Goal: Task Accomplishment & Management: Manage account settings

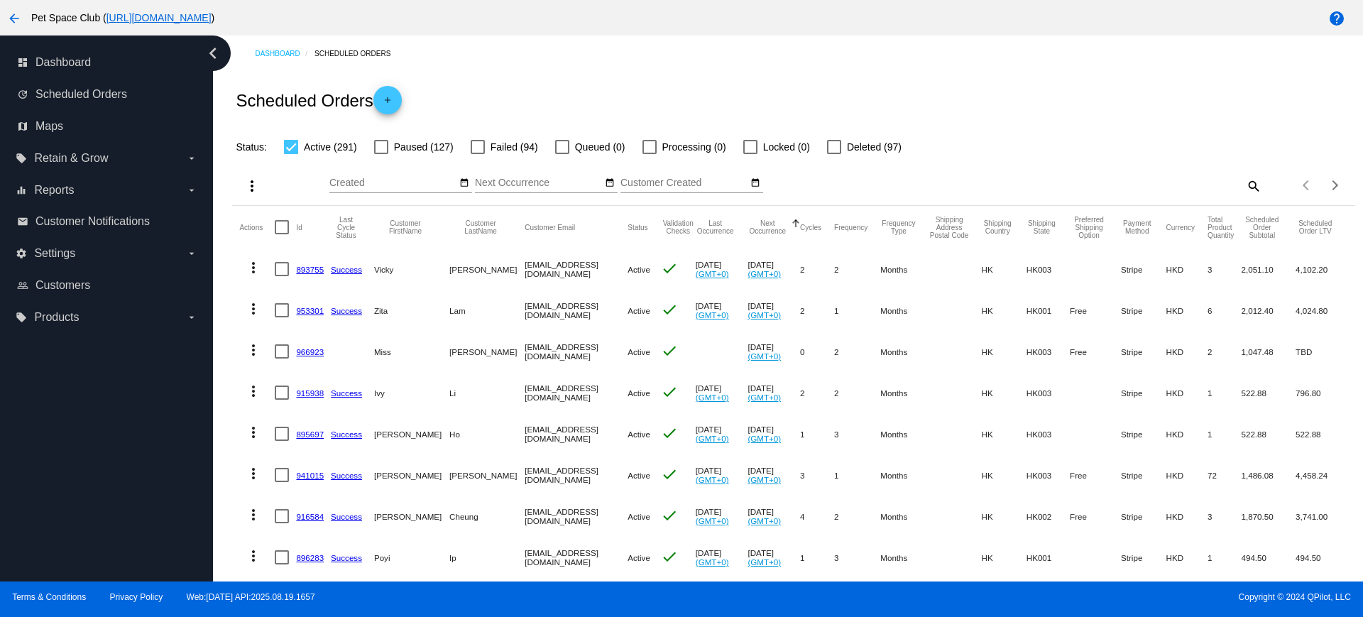
click at [1245, 186] on mat-icon "search" at bounding box center [1253, 186] width 17 height 22
click at [1007, 181] on input "Search" at bounding box center [1122, 183] width 280 height 11
paste input "1013565"
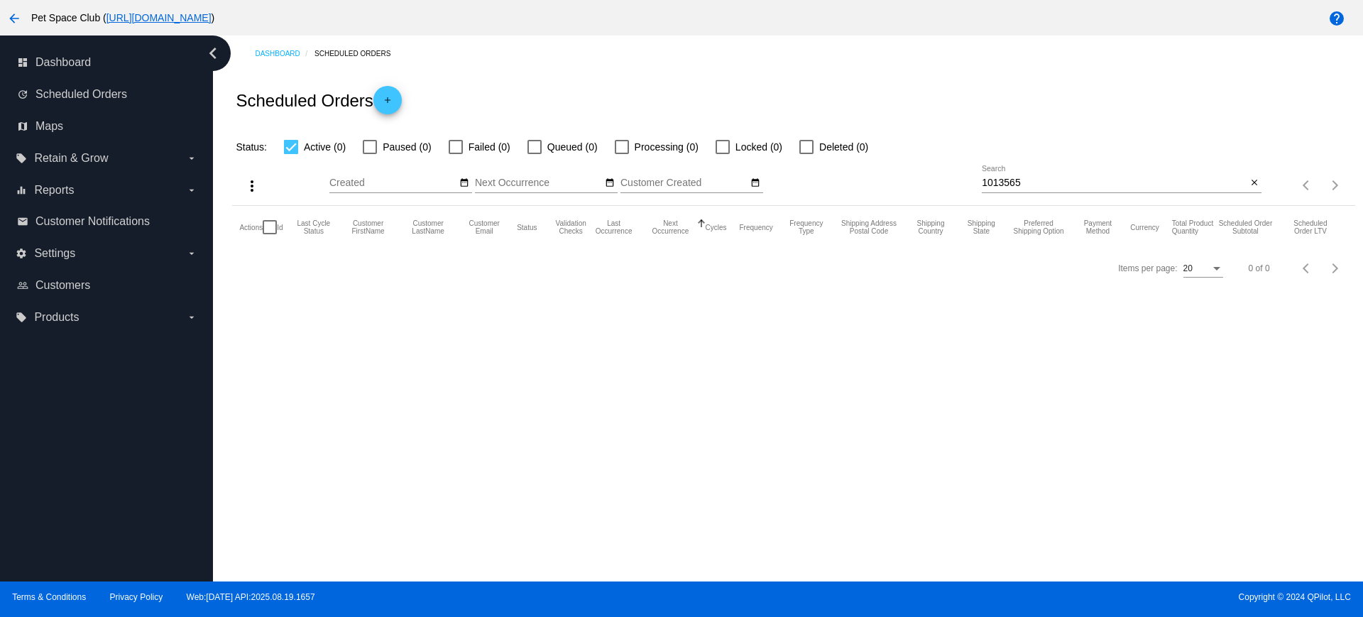
click at [228, 303] on div "Dashboard Scheduled Orders Scheduled Orders add Status: Active (0) Paused (0) F…" at bounding box center [788, 309] width 1150 height 546
drag, startPoint x: 1042, startPoint y: 187, endPoint x: 951, endPoint y: 181, distance: 91.8
click at [951, 181] on div "more_vert Aug Jan Feb Mar Apr 1" at bounding box center [793, 181] width 1123 height 50
paste input "yyuegg@gmail.com"
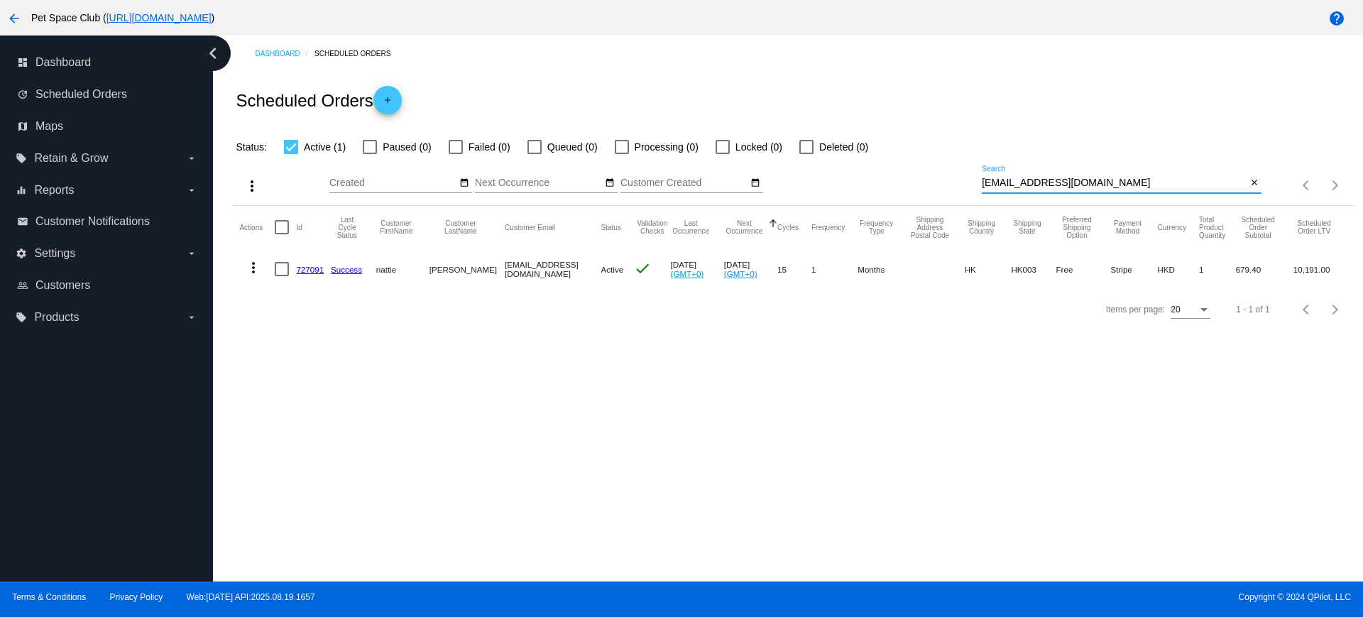
type input "yyuegg@gmail.com"
click at [602, 400] on div "Dashboard Scheduled Orders Scheduled Orders add Status: Active (1) Paused (0) F…" at bounding box center [788, 309] width 1150 height 546
click at [1260, 183] on button "close" at bounding box center [1254, 183] width 15 height 15
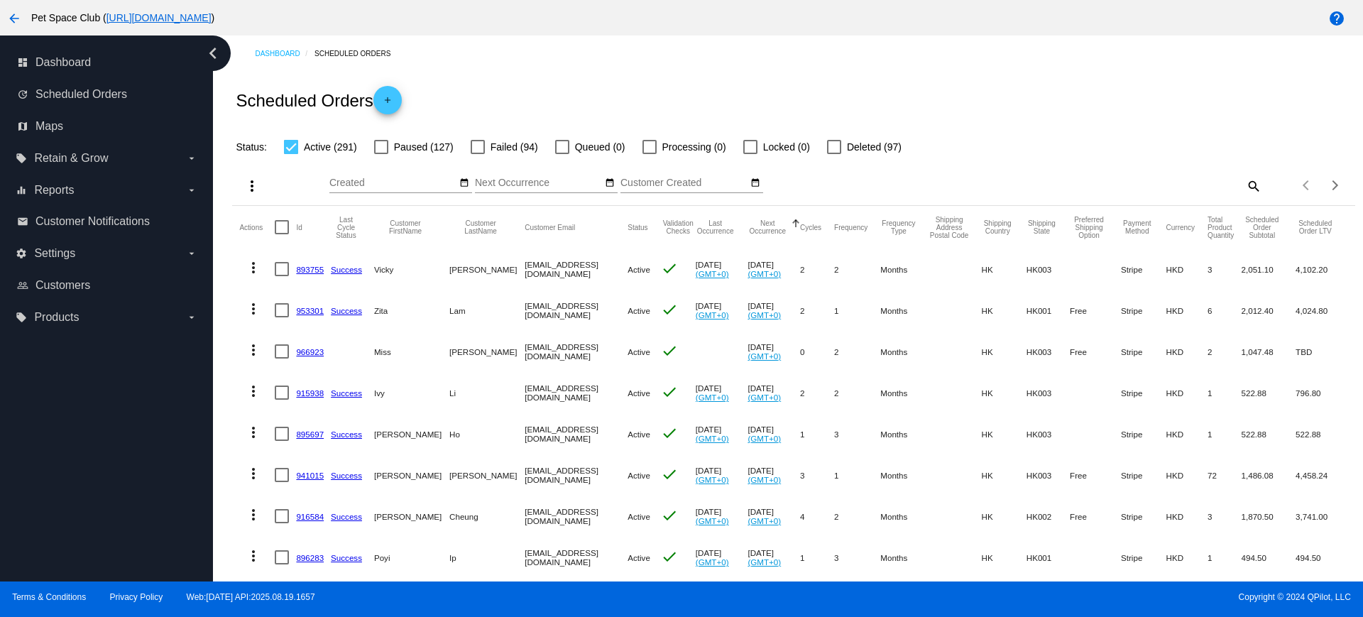
drag, startPoint x: 226, startPoint y: 226, endPoint x: 539, endPoint y: 131, distance: 327.3
click at [226, 226] on div "Dashboard Scheduled Orders Scheduled Orders add Status: Active (291) Paused (12…" at bounding box center [793, 574] width 1139 height 1077
click at [1245, 187] on mat-icon "search" at bounding box center [1253, 186] width 17 height 22
click at [1050, 180] on input "Search" at bounding box center [1122, 183] width 280 height 11
paste input "917843"
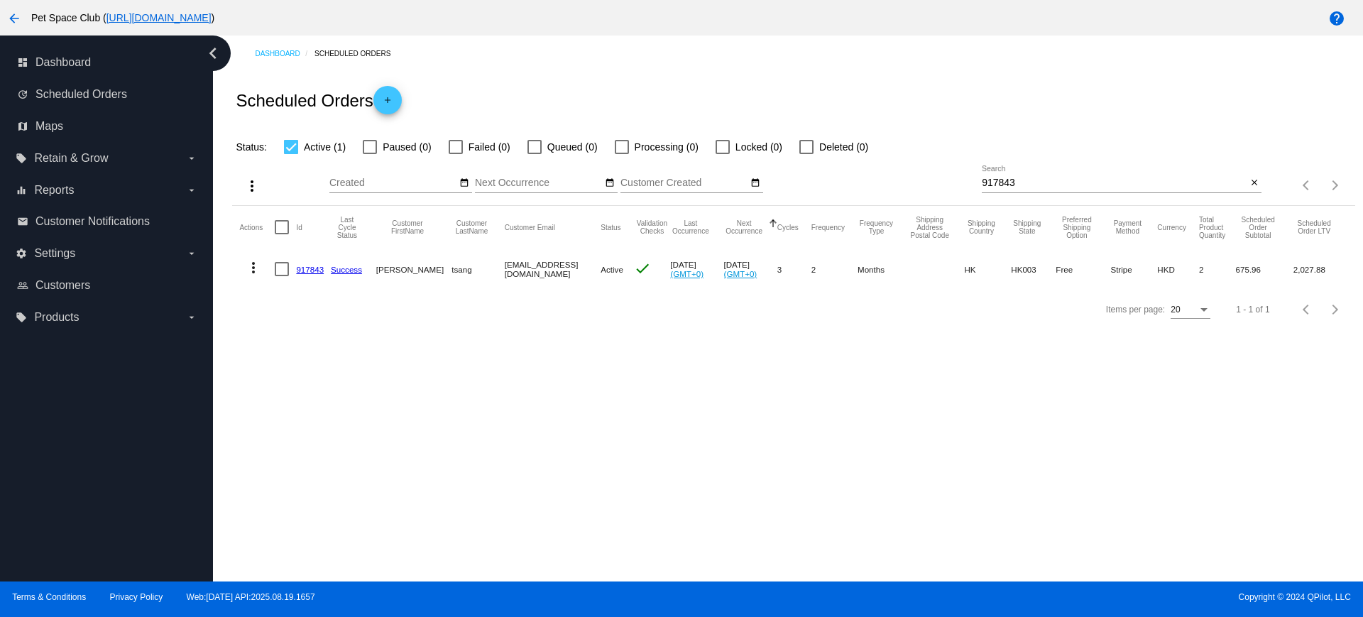
click at [226, 345] on div "Dashboard Scheduled Orders Scheduled Orders add Status: Active (1) Paused (0) F…" at bounding box center [788, 309] width 1150 height 546
drag, startPoint x: 959, startPoint y: 171, endPoint x: 929, endPoint y: 171, distance: 29.8
click at [929, 171] on div "more_vert Aug Jan Feb Mar Apr 1" at bounding box center [793, 181] width 1123 height 50
paste input "39412"
type input "939412"
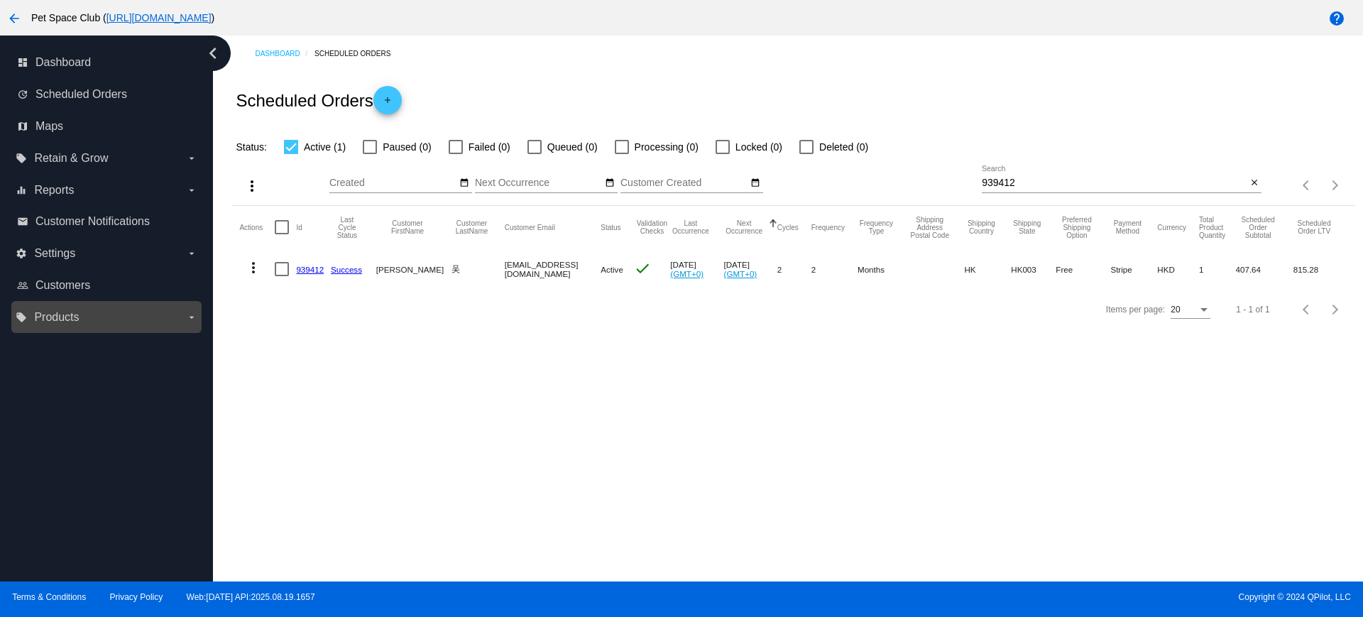
click at [173, 325] on label "local_offer Products arrow_drop_down" at bounding box center [106, 317] width 181 height 23
click at [0, 0] on input "local_offer Products arrow_drop_down" at bounding box center [0, 0] width 0 height 0
click at [414, 359] on div "Dashboard Scheduled Orders Scheduled Orders add Status: Active (1) Paused (0) F…" at bounding box center [788, 309] width 1150 height 546
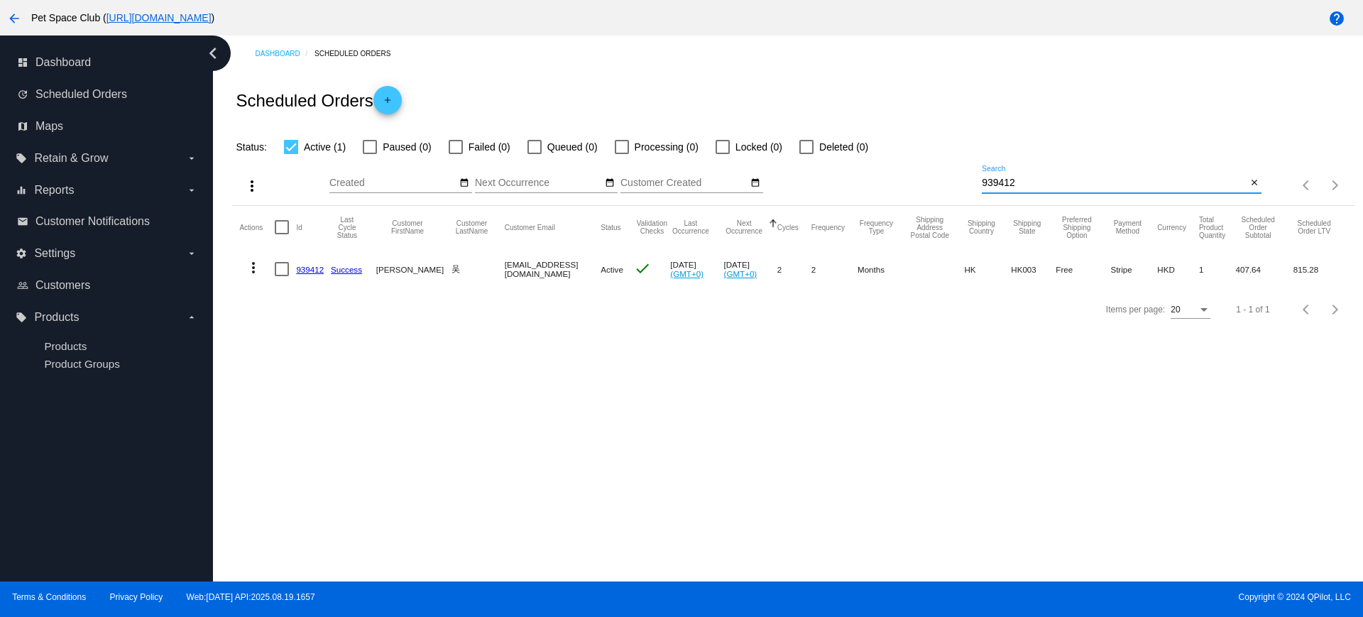
drag, startPoint x: 1043, startPoint y: 183, endPoint x: 963, endPoint y: 178, distance: 80.4
click at [963, 178] on div "more_vert Aug Jan Feb Mar Apr 1" at bounding box center [793, 181] width 1123 height 50
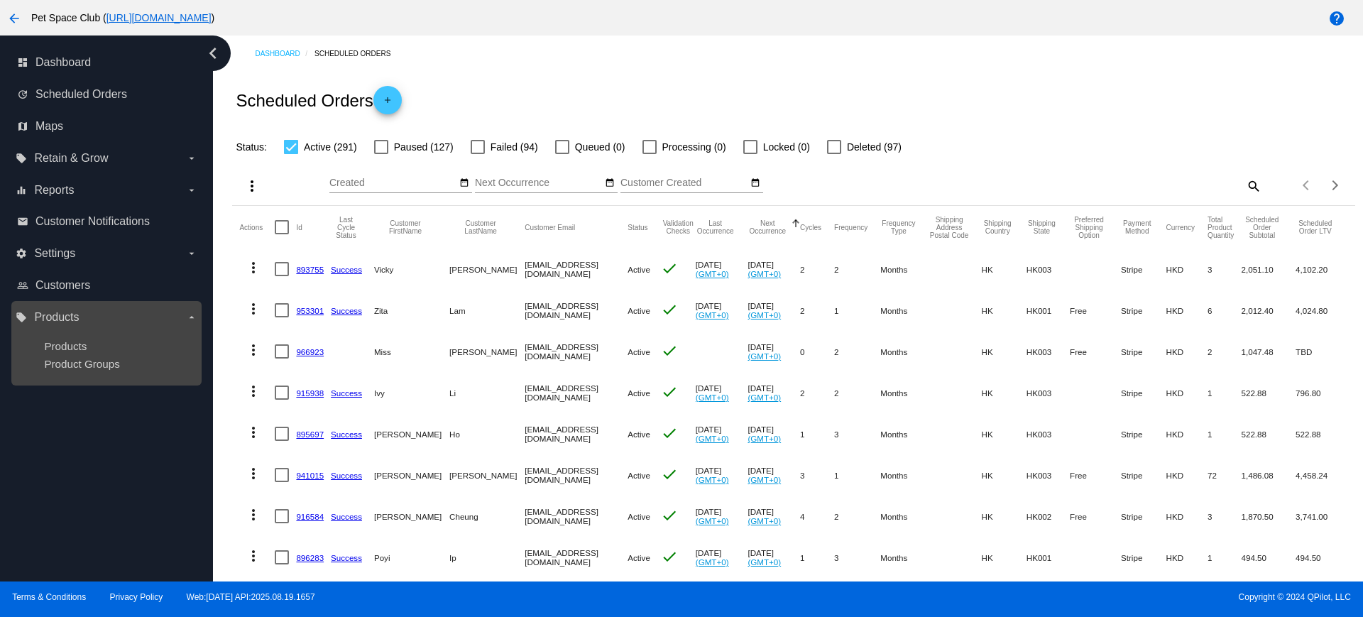
click at [75, 353] on ul "Products Product Groups" at bounding box center [106, 355] width 181 height 53
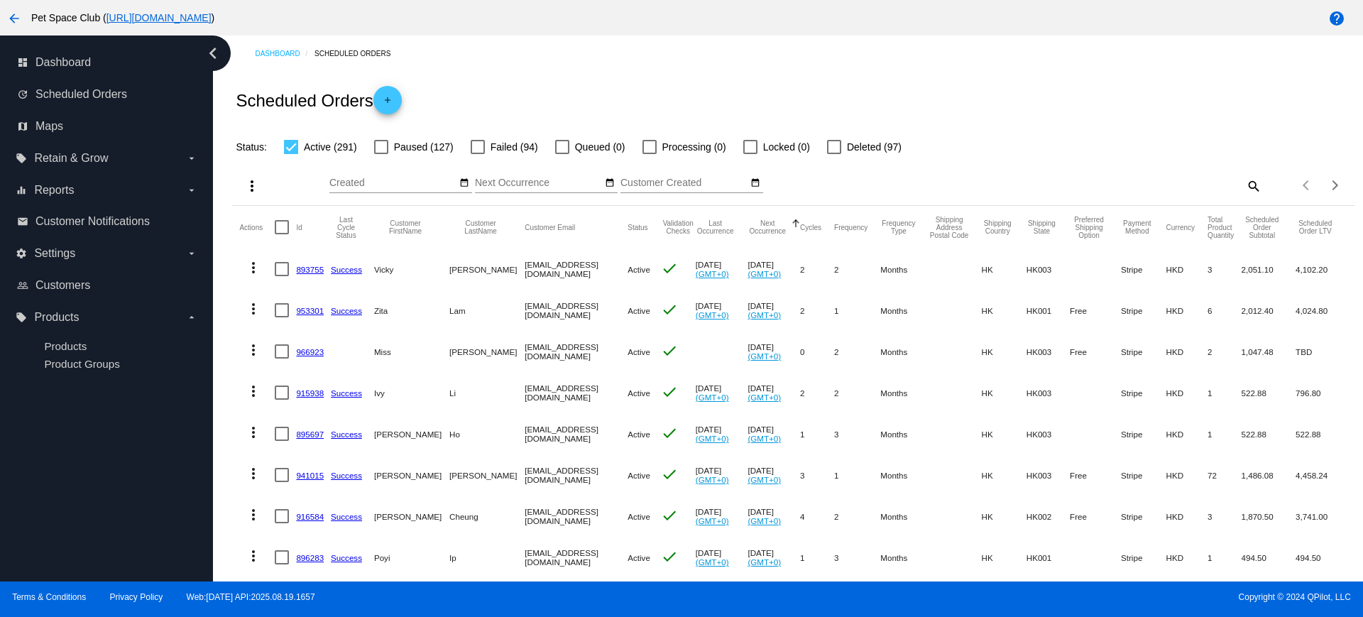
click at [992, 149] on div "Status: Active (291) Paused (127) Failed (94) Queued (0) Processing (0) Locked …" at bounding box center [793, 142] width 1123 height 27
drag, startPoint x: 317, startPoint y: 273, endPoint x: 908, endPoint y: 146, distance: 604.3
click at [1006, 113] on div "Scheduled Orders add" at bounding box center [793, 100] width 1123 height 57
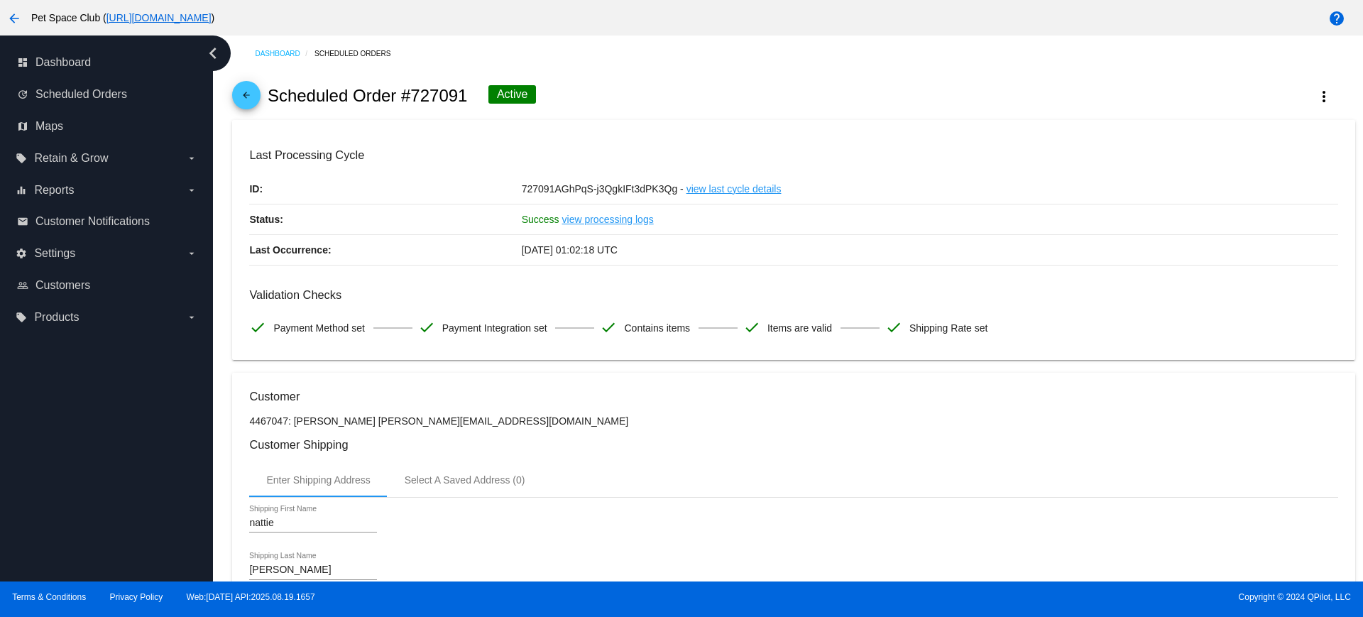
drag, startPoint x: 465, startPoint y: 96, endPoint x: 412, endPoint y: 94, distance: 53.3
click at [412, 94] on h2 "Scheduled Order #727091" at bounding box center [368, 96] width 200 height 20
copy h2 "727091"
click at [739, 102] on div "arrow_back Scheduled Order #727091 Active more_vert" at bounding box center [793, 96] width 1123 height 48
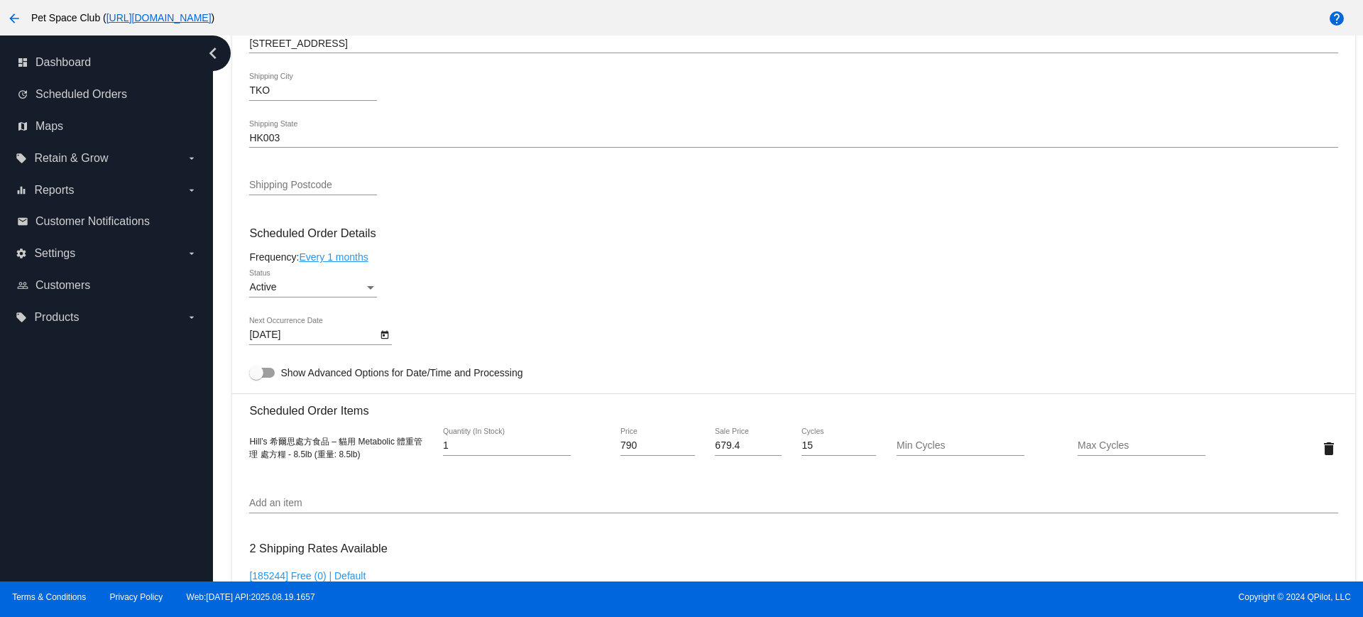
scroll to position [710, 0]
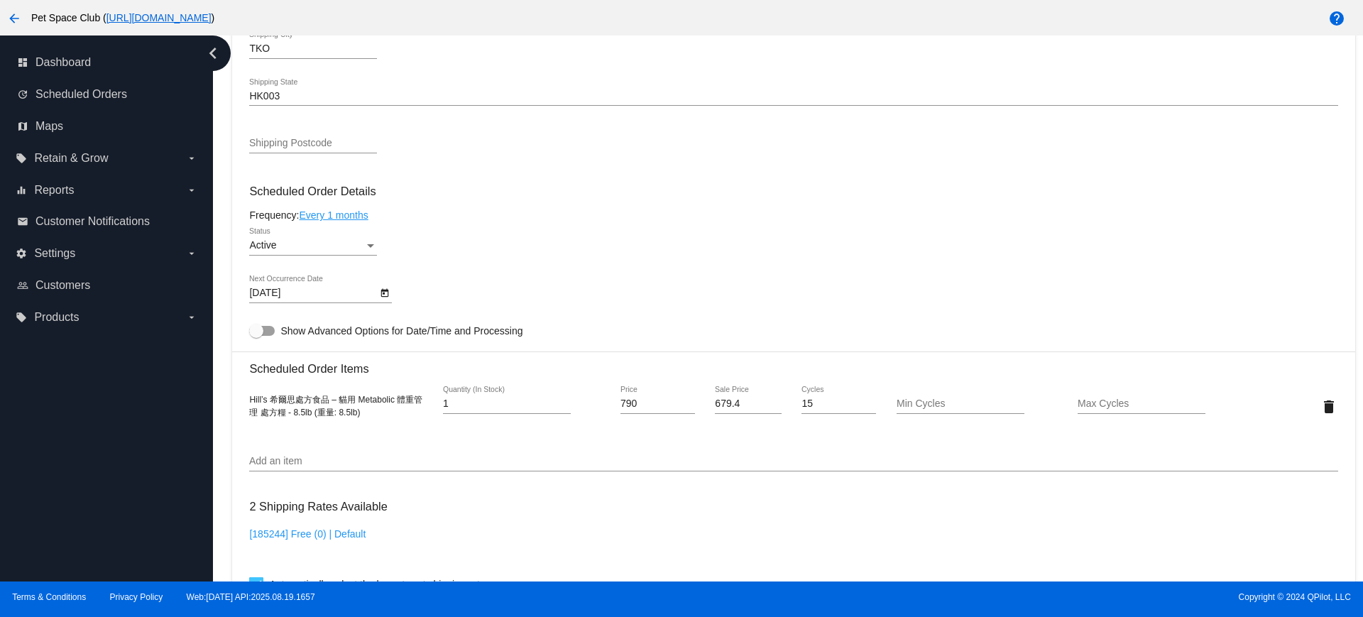
click at [219, 213] on div "Dashboard Scheduled Orders arrow_back Scheduled Order #727091 Active more_vert …" at bounding box center [788, 309] width 1150 height 546
drag, startPoint x: 224, startPoint y: 344, endPoint x: 249, endPoint y: 274, distance: 74.1
click at [224, 343] on div "Dashboard Scheduled Orders arrow_back Scheduled Order #727091 Active more_vert …" at bounding box center [788, 309] width 1150 height 546
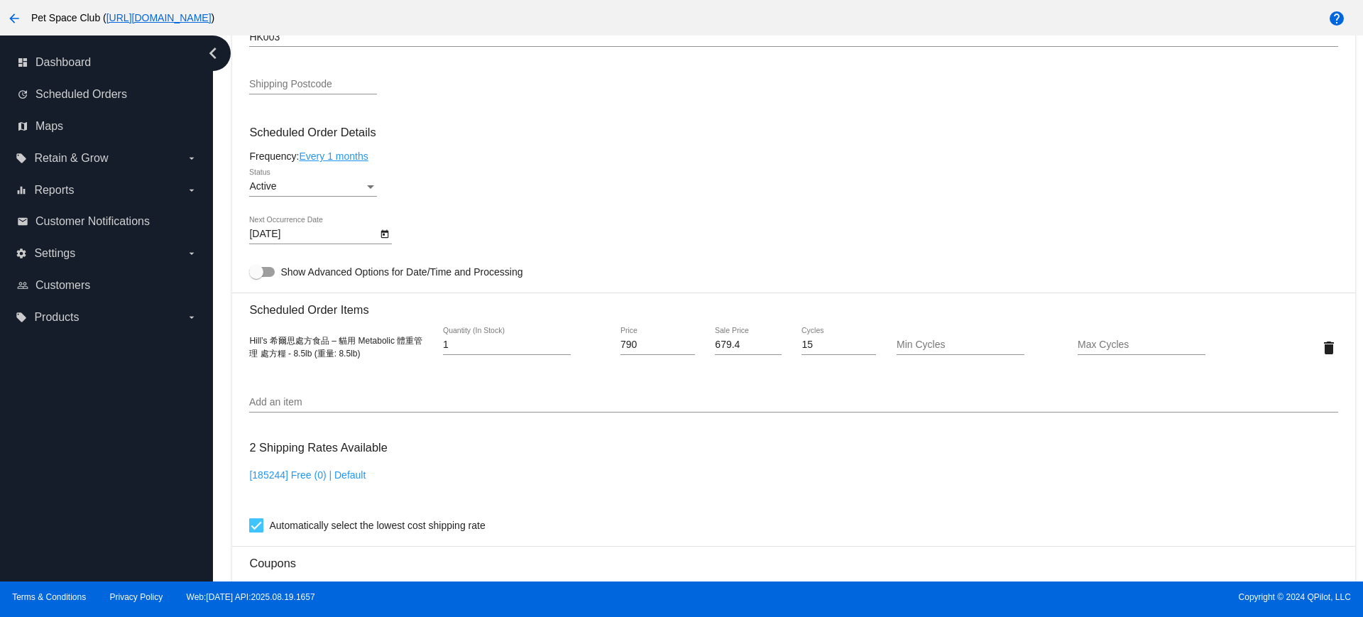
scroll to position [799, 0]
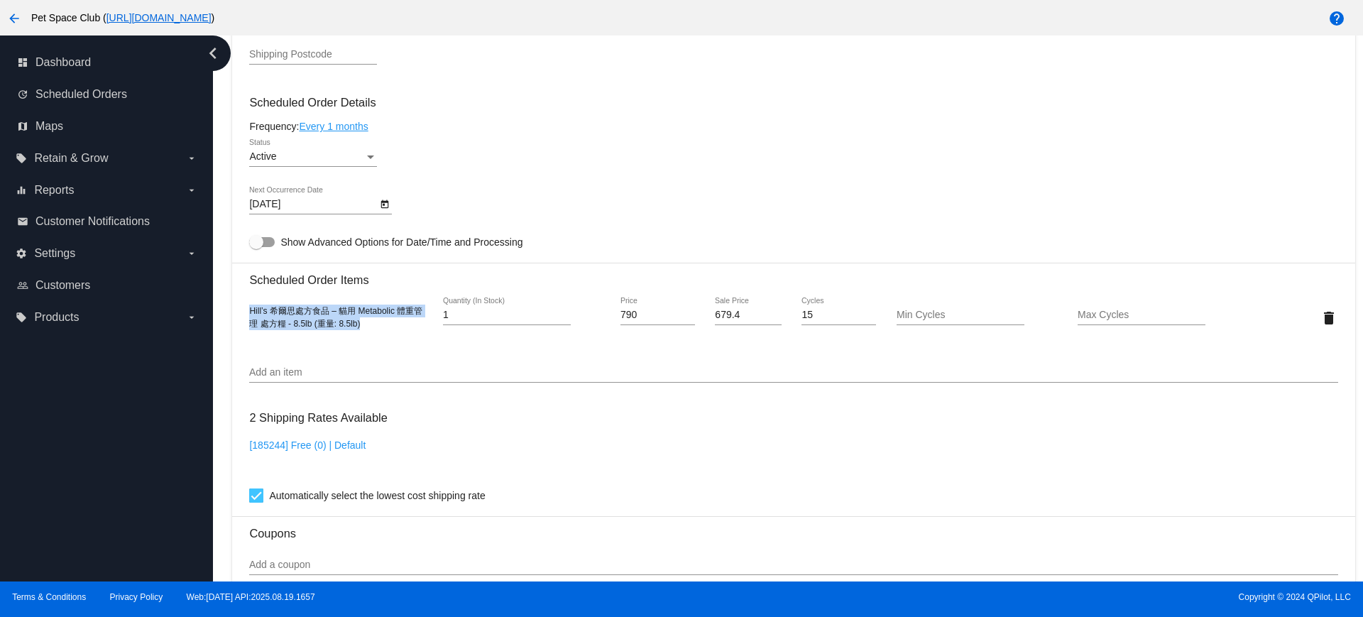
drag, startPoint x: 248, startPoint y: 309, endPoint x: 364, endPoint y: 327, distance: 117.2
click at [364, 327] on mat-card "Customer 4467047: nattie cheng yyuegg@gmail.com Customer Shipping Enter Shippin…" at bounding box center [793, 284] width 1123 height 1420
copy span "Hill’s 希爾思處方食品 – 貓用 Metabolic 體重管理 處方糧 - 8.5lb (重量: 8.5lb)"
click at [223, 185] on div "Dashboard Scheduled Orders arrow_back Scheduled Order #727091 Active more_vert …" at bounding box center [788, 309] width 1150 height 546
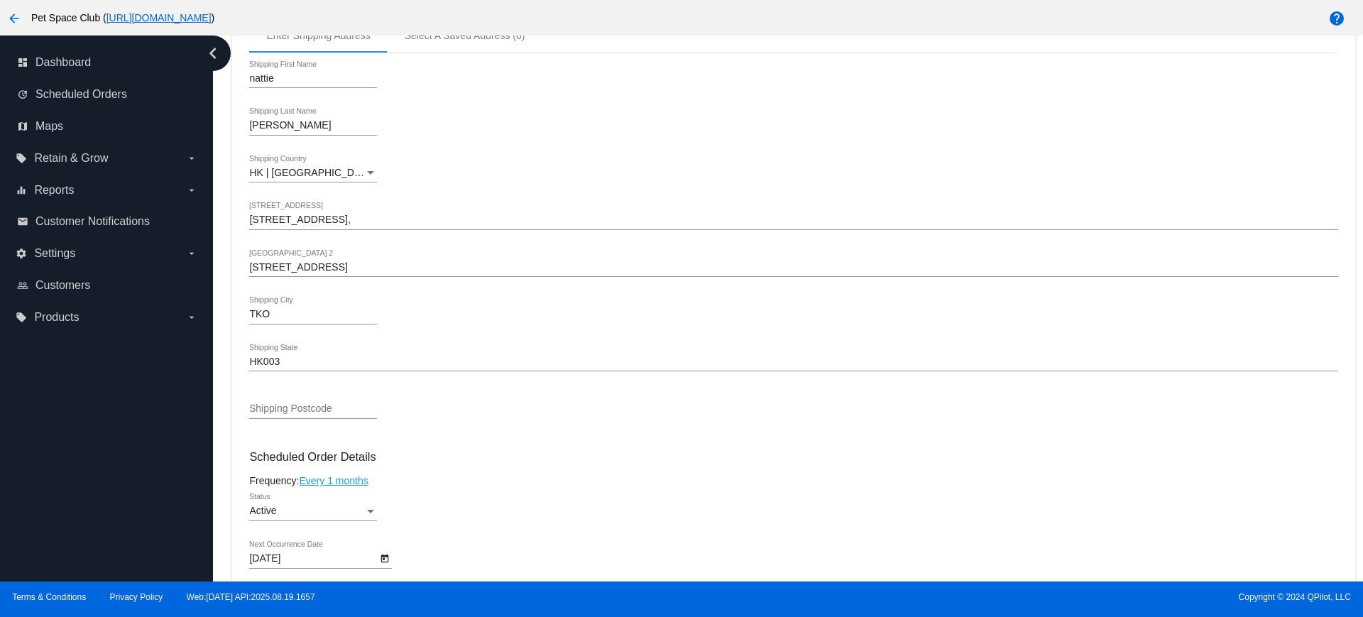
scroll to position [444, 0]
click at [219, 279] on div "Dashboard Scheduled Orders arrow_back Scheduled Order #727091 Active more_vert …" at bounding box center [788, 309] width 1150 height 546
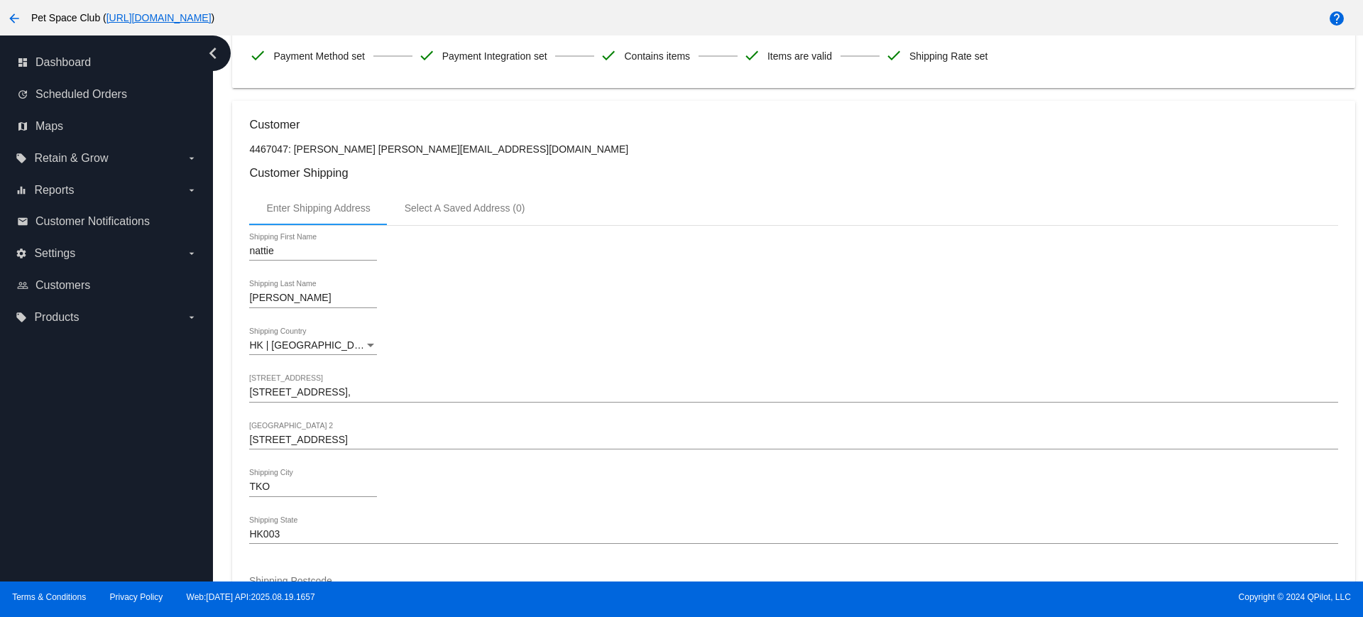
scroll to position [266, 0]
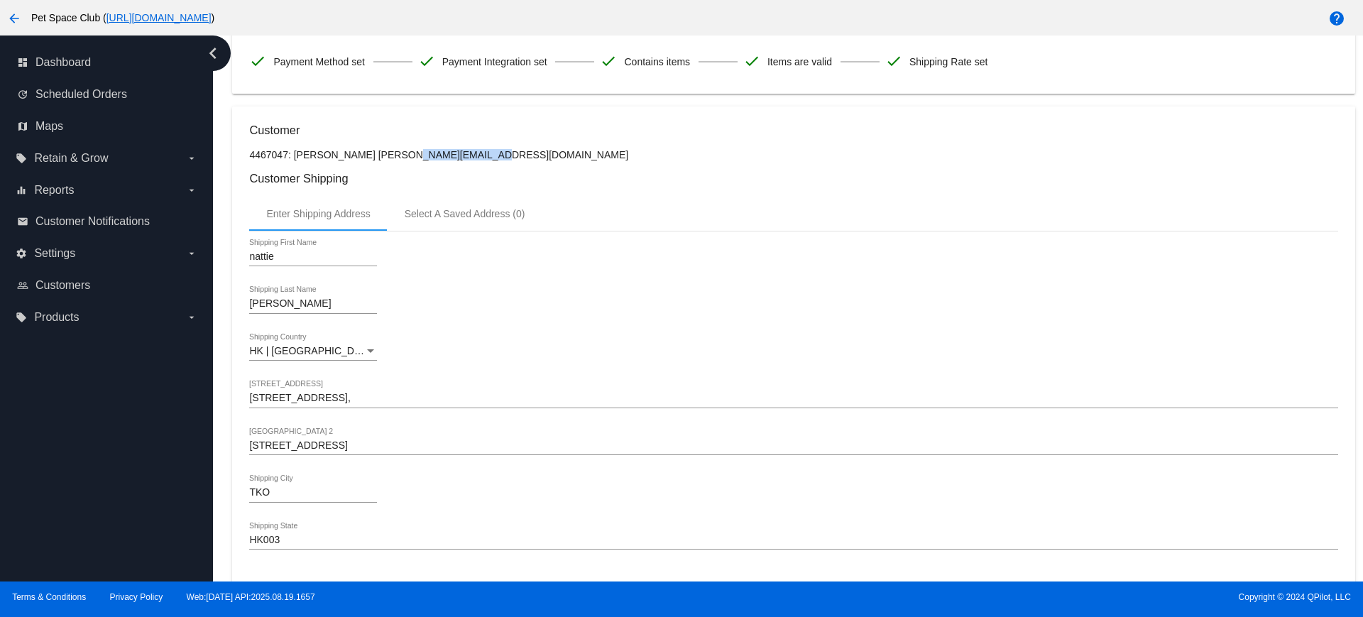
drag, startPoint x: 447, startPoint y: 155, endPoint x: 355, endPoint y: 160, distance: 91.7
click at [526, 182] on h3 "Customer Shipping" at bounding box center [793, 178] width 1089 height 13
click at [152, 431] on div "dashboard Dashboard update Scheduled Orders map Maps local_offer Retain & Grow …" at bounding box center [106, 309] width 213 height 546
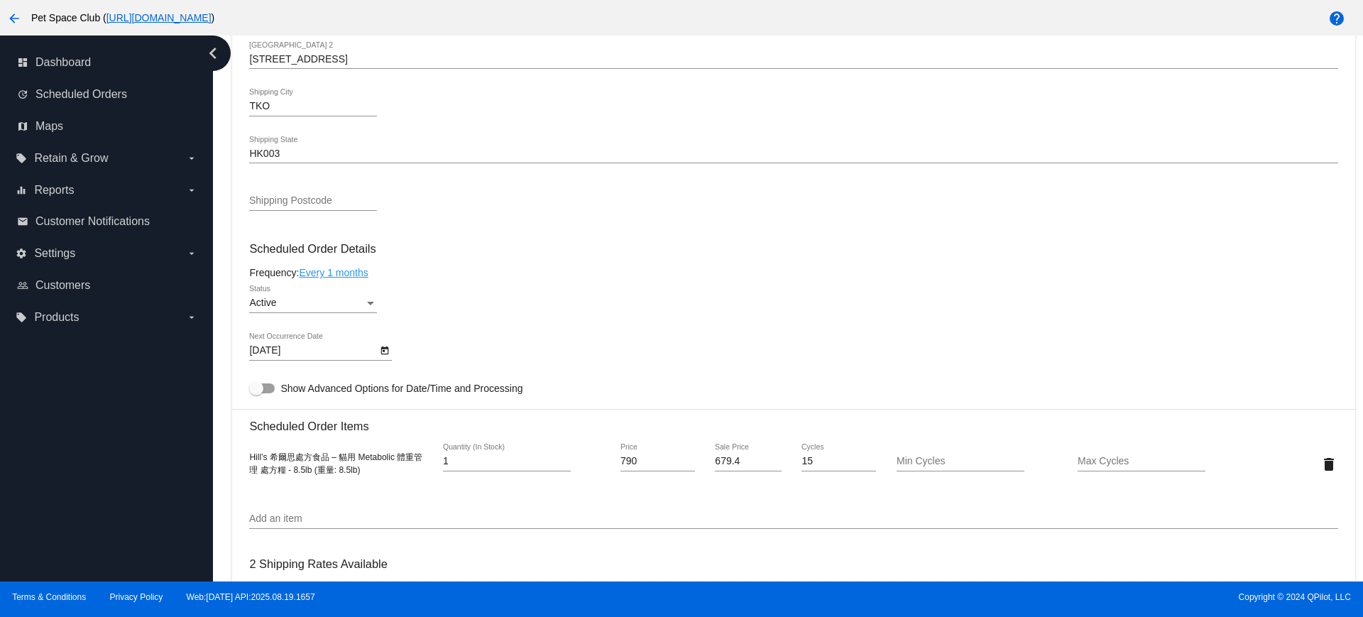
scroll to position [799, 0]
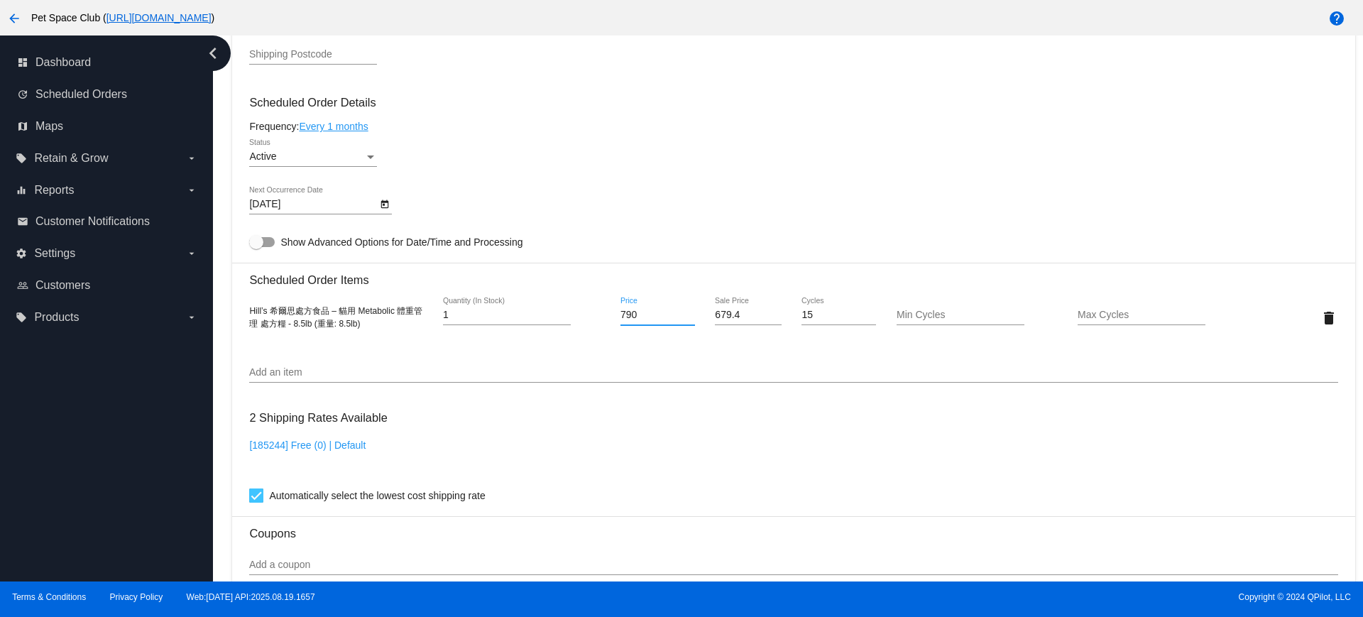
drag, startPoint x: 638, startPoint y: 314, endPoint x: 599, endPoint y: 314, distance: 39.8
click at [599, 314] on div "Hill’s 希爾思處方食品 – 貓用 Metabolic 體重管理 處方糧 - 8.5lb (重量: 8.5lb) 1 Quantity (In Stock…" at bounding box center [793, 318] width 1089 height 40
type input "823"
click at [775, 320] on mat-card "Customer 4467047: nattie cheng yyuegg@gmail.com Customer Shipping Enter Shippin…" at bounding box center [793, 284] width 1123 height 1420
drag, startPoint x: 699, startPoint y: 314, endPoint x: 679, endPoint y: 314, distance: 20.6
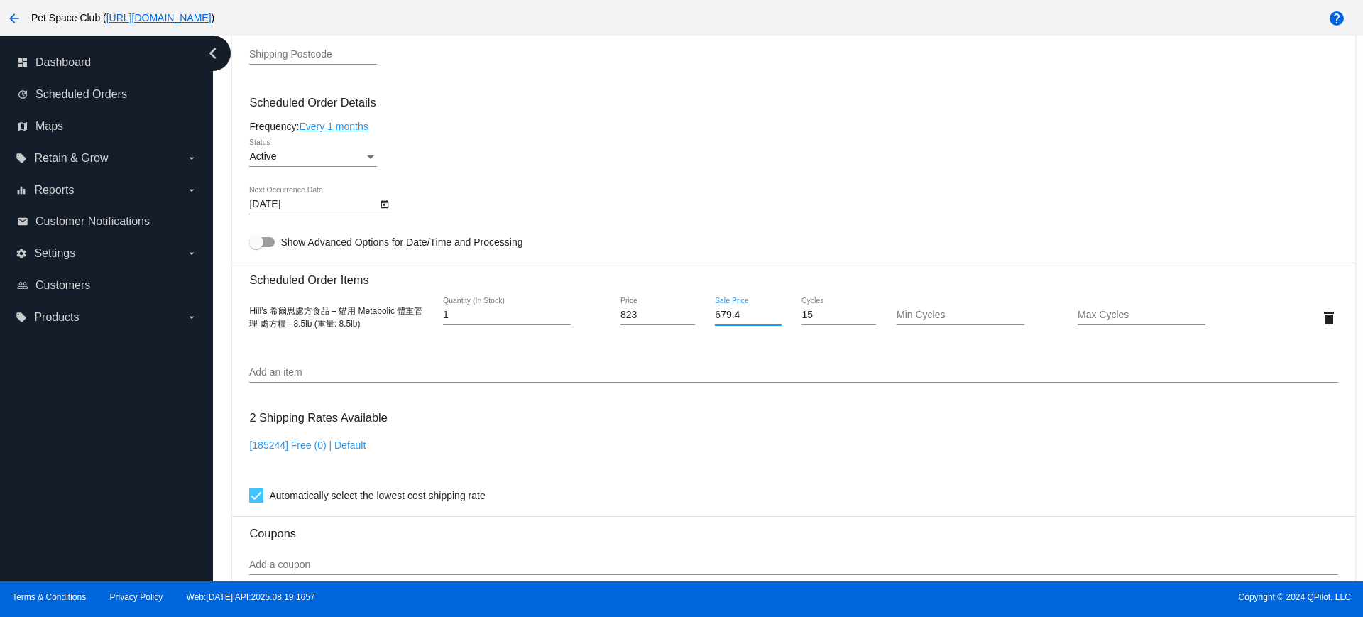
click at [679, 314] on div "Hill’s 希爾思處方食品 – 貓用 Metabolic 體重管理 處方糧 - 8.5lb (重量: 8.5lb) 1 Quantity (In Stock…" at bounding box center [793, 318] width 1089 height 40
type input "707.78"
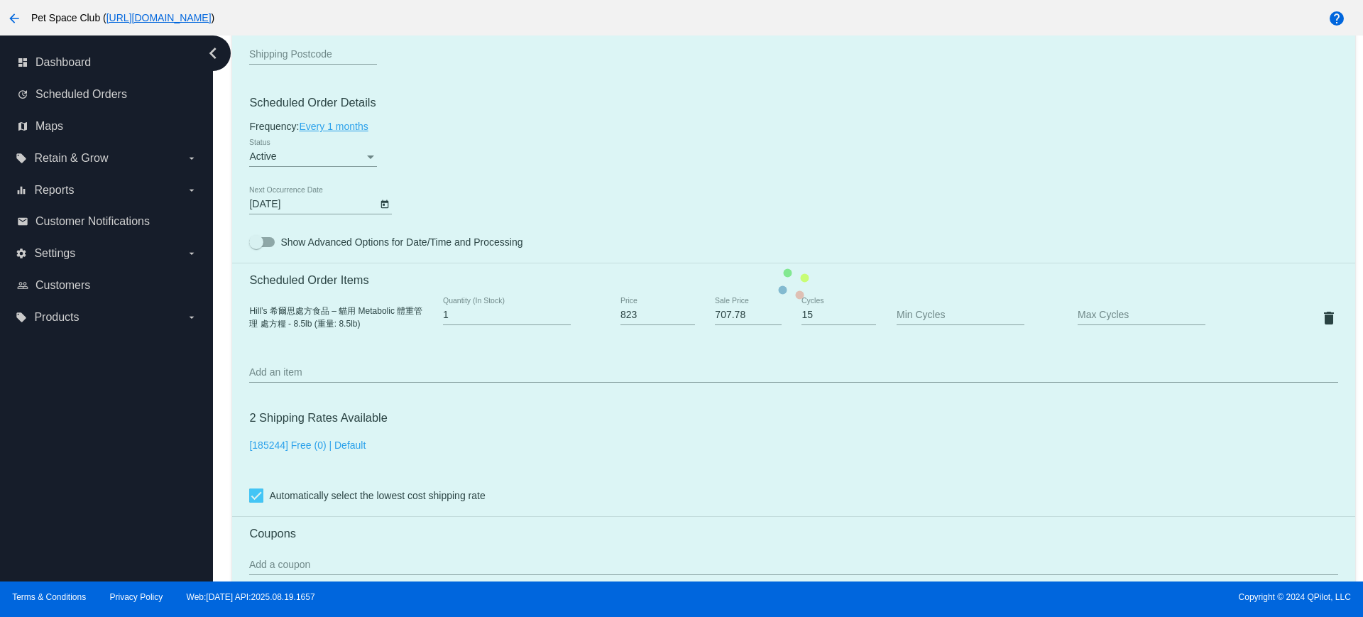
click at [668, 347] on mat-card "Customer 4467047: nattie cheng yyuegg@gmail.com Customer Shipping Enter Shippin…" at bounding box center [793, 284] width 1123 height 1420
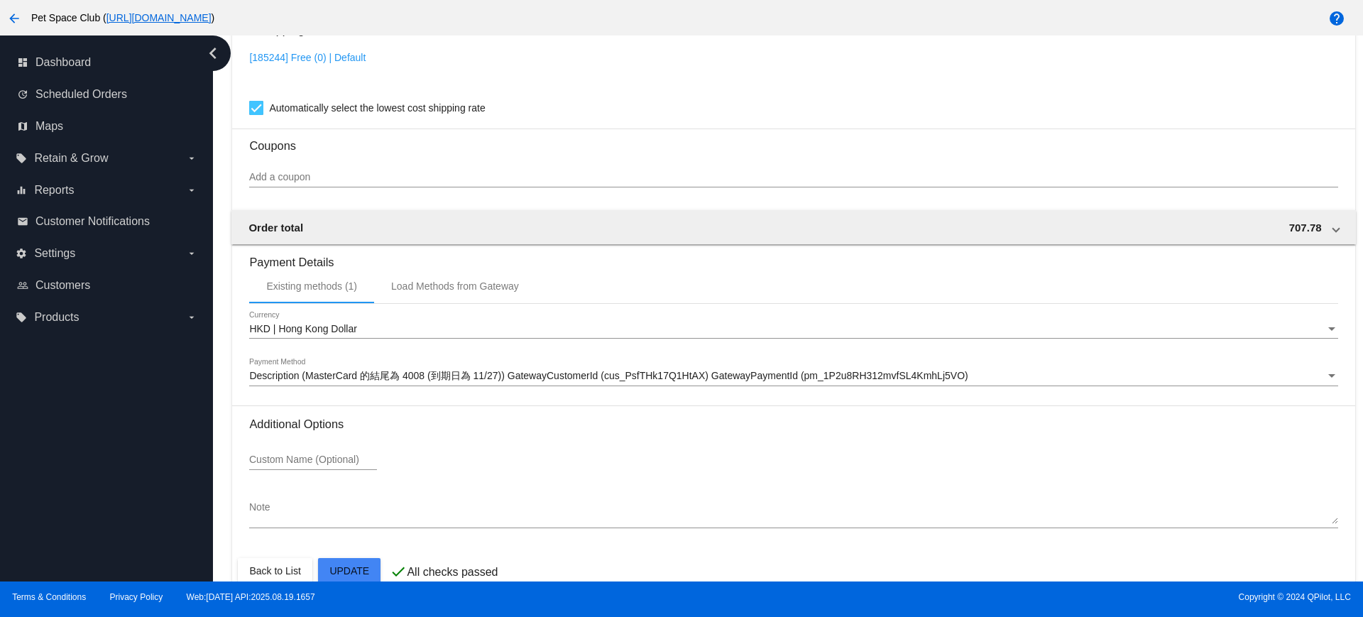
scroll to position [1211, 0]
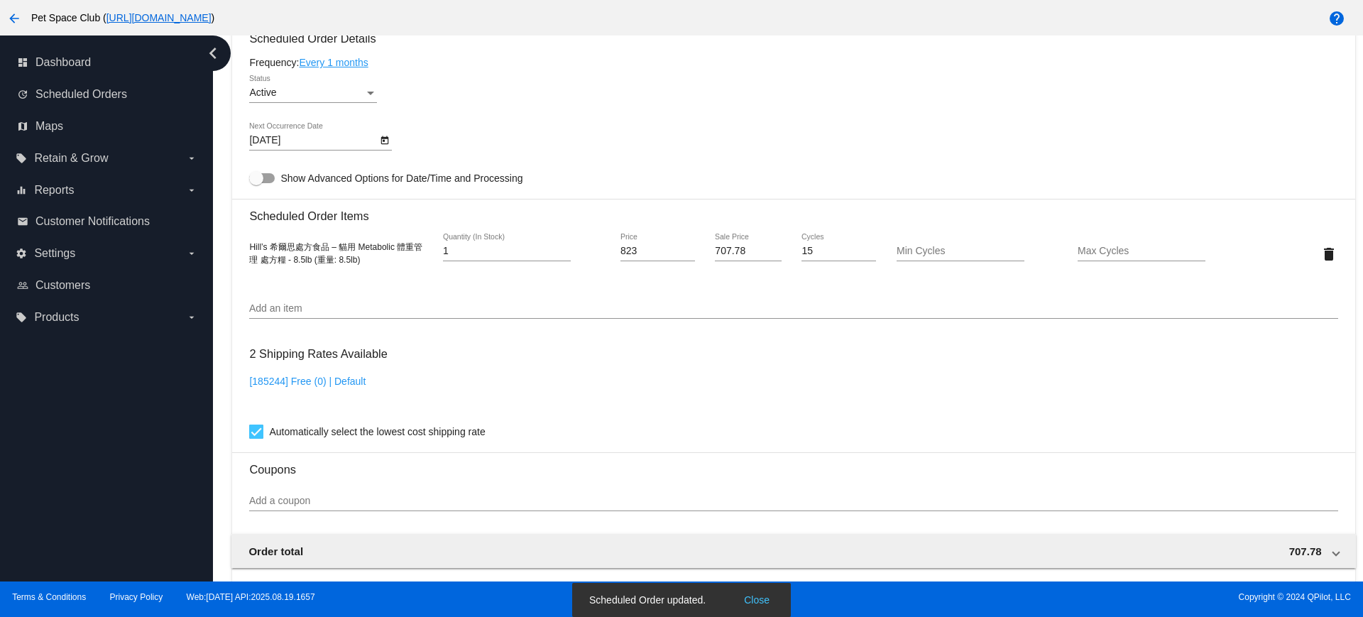
scroll to position [856, 0]
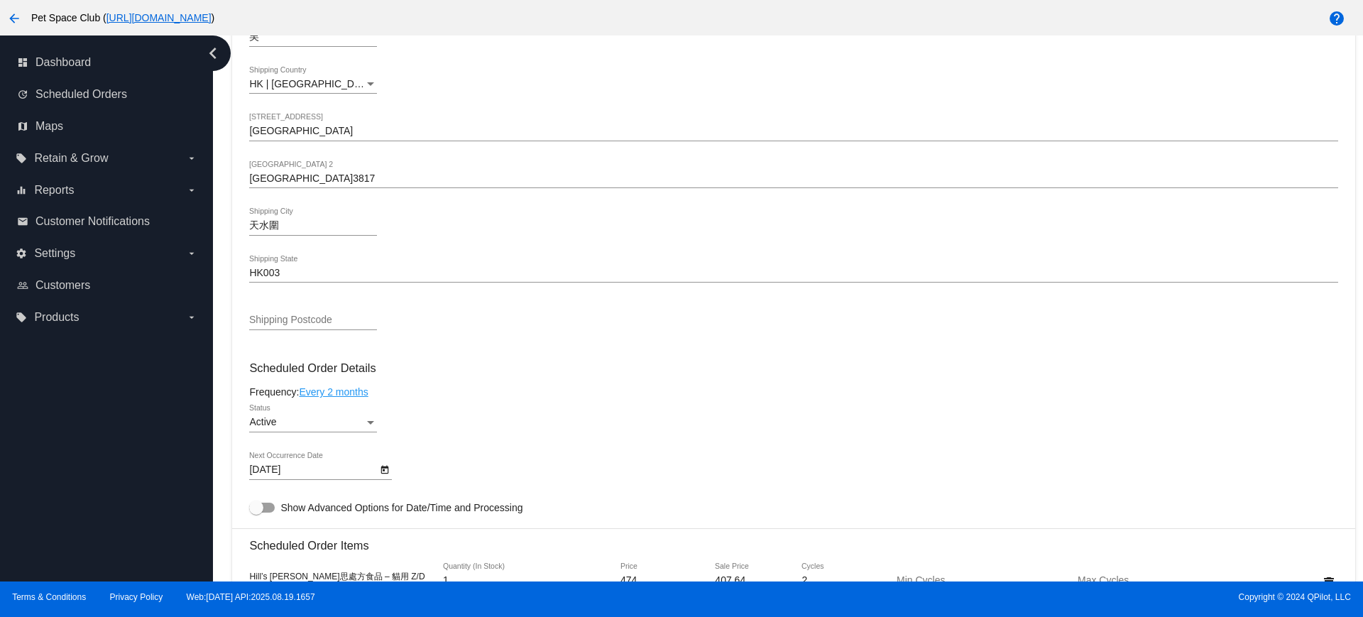
scroll to position [710, 0]
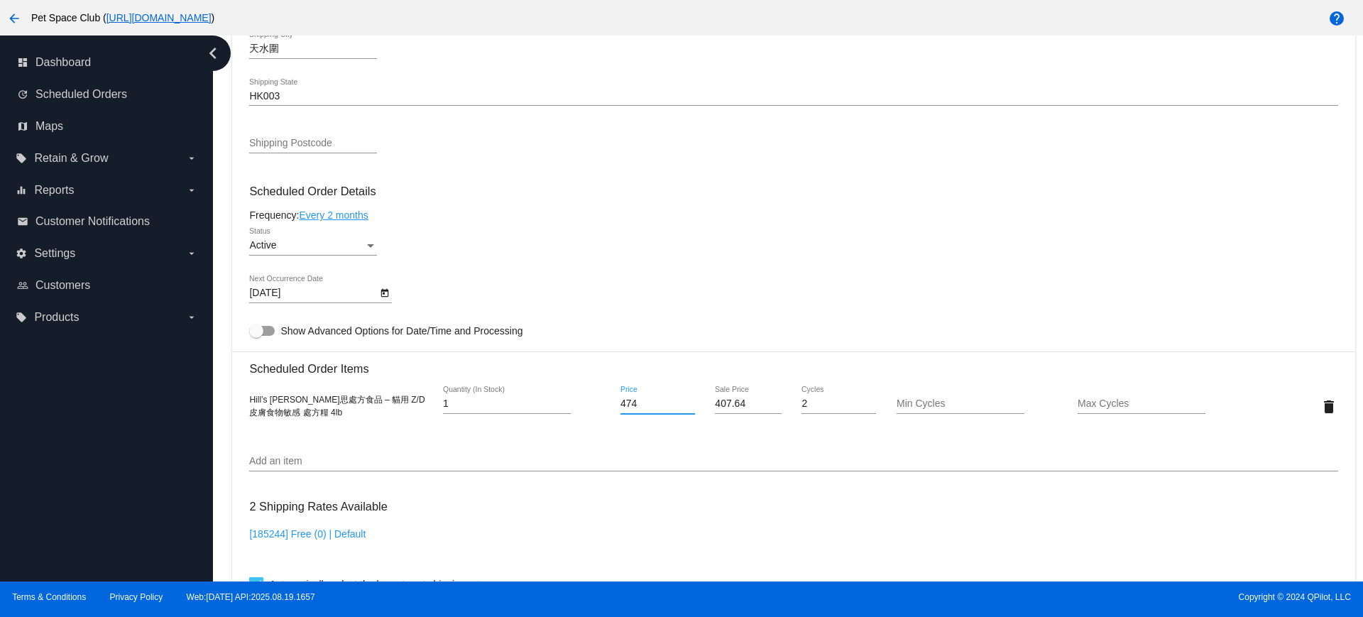
drag, startPoint x: 638, startPoint y: 408, endPoint x: 584, endPoint y: 404, distance: 54.1
click at [584, 404] on div "Hill’s 希爾思處方食品 – 貓用 Z/D 皮膚食物敏感 處方糧 4lb 1 Quantity (In Stock) 474 Price 407.64 S…" at bounding box center [793, 406] width 1089 height 40
type input "482"
click at [744, 447] on mat-card "Customer 6713438: 欣琪 吴 xinqi_wu@yahoo.com Customer Shipping Enter Shipping Addr…" at bounding box center [793, 373] width 1123 height 1420
drag, startPoint x: 750, startPoint y: 412, endPoint x: 707, endPoint y: 417, distance: 42.9
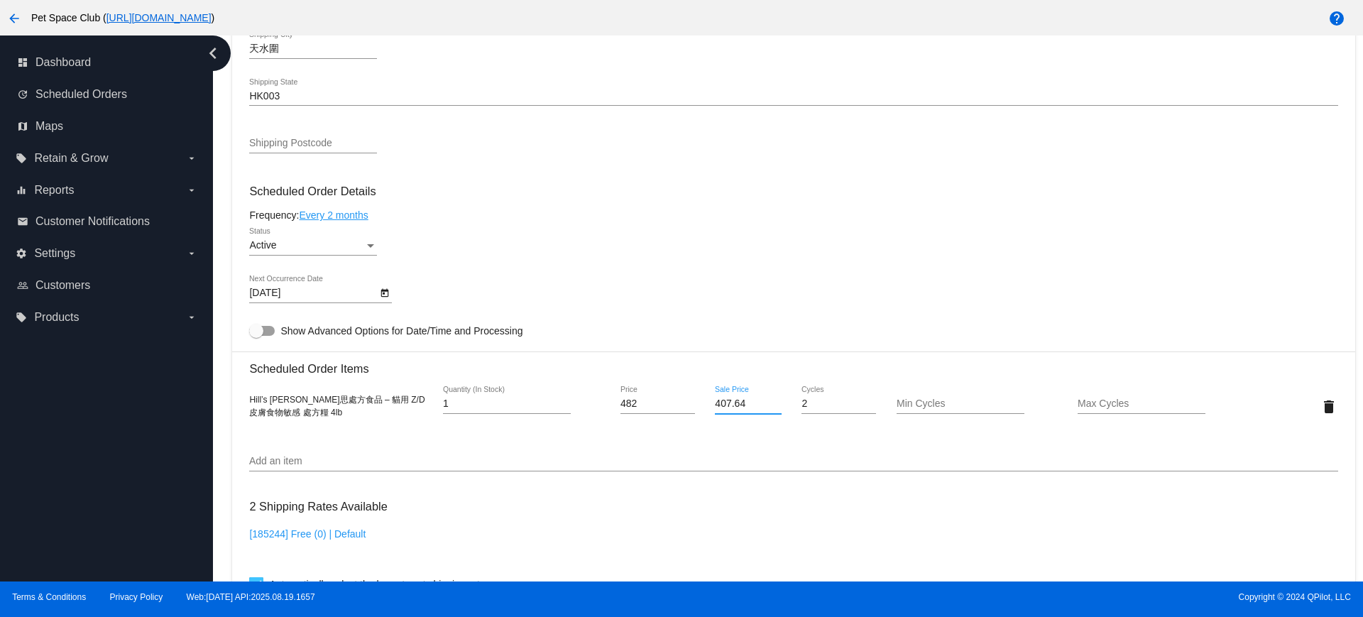
click at [707, 417] on div "407.64 Sale Price" at bounding box center [748, 406] width 91 height 40
type input "414.52"
click at [762, 457] on mat-card "Customer 6713438: 欣琪 吴 xinqi_wu@yahoo.com Customer Shipping Enter Shipping Addr…" at bounding box center [793, 373] width 1123 height 1420
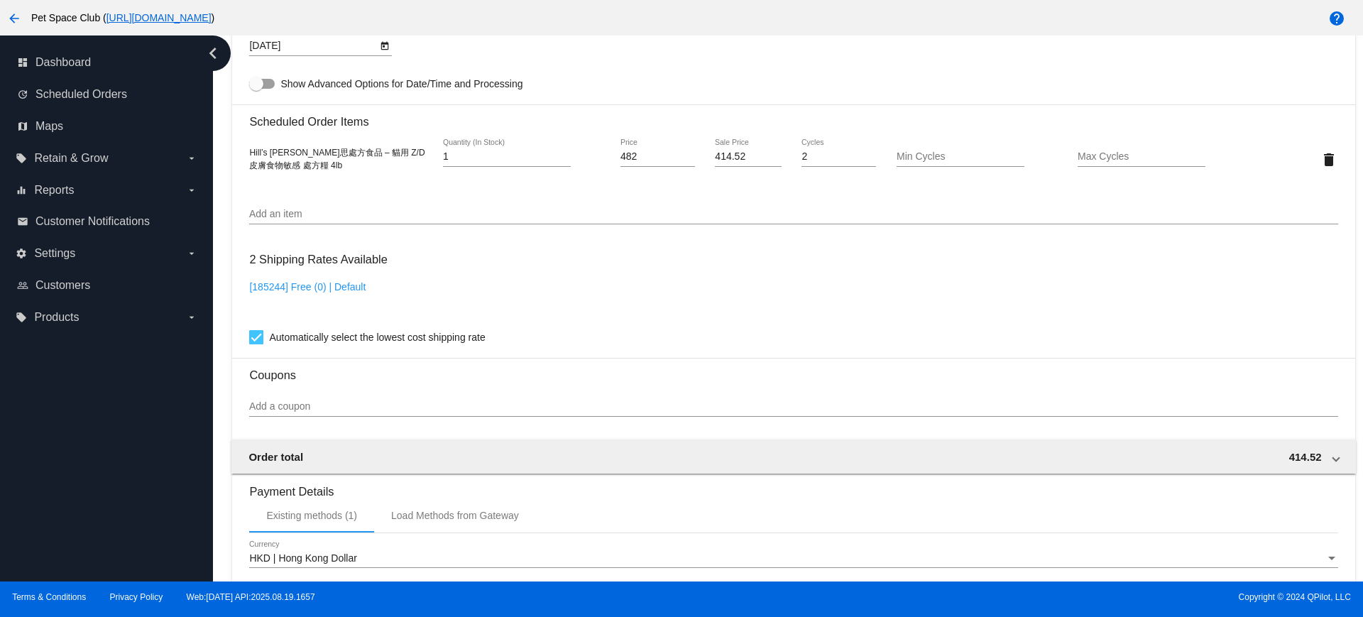
scroll to position [1214, 0]
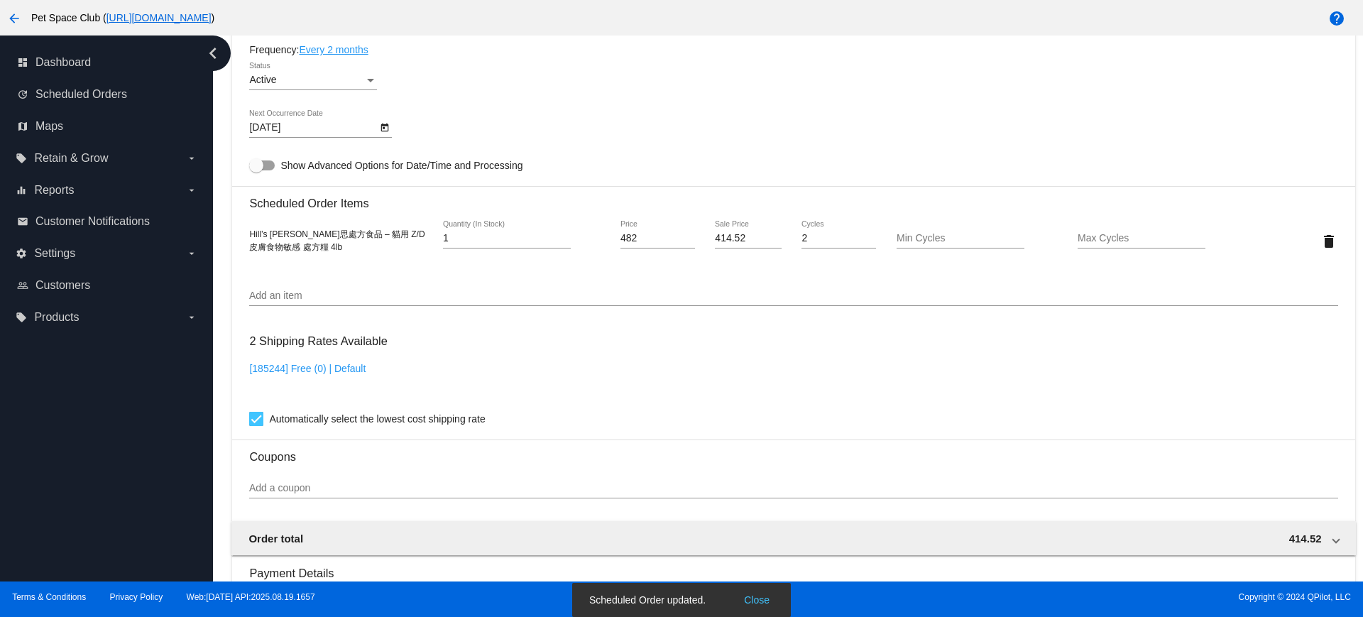
scroll to position [770, 0]
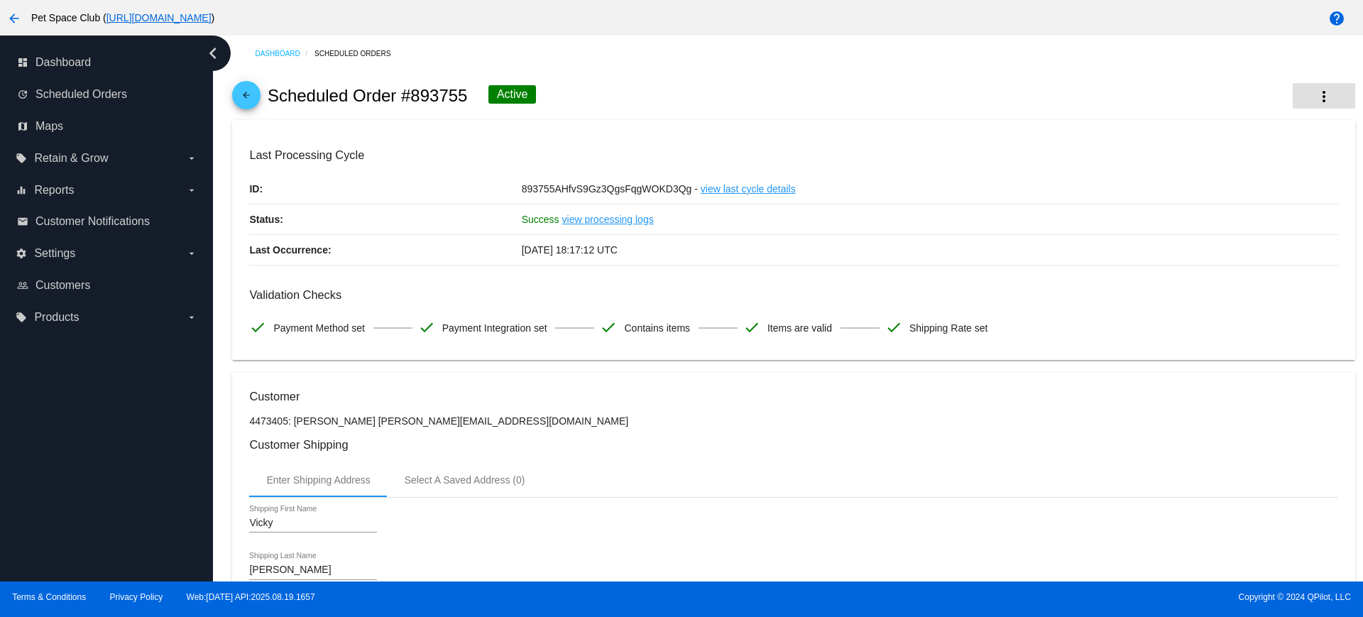
click at [1316, 100] on mat-icon "more_vert" at bounding box center [1324, 96] width 17 height 17
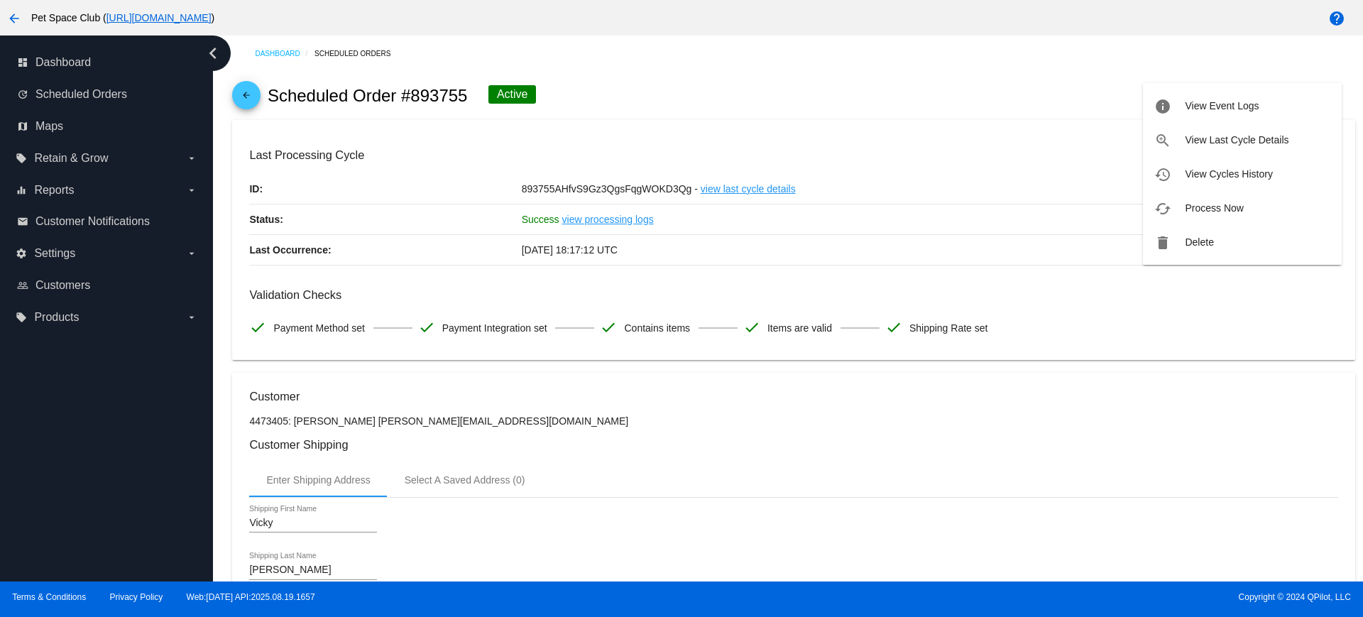
click at [1211, 180] on button "history View Cycles History" at bounding box center [1242, 174] width 199 height 34
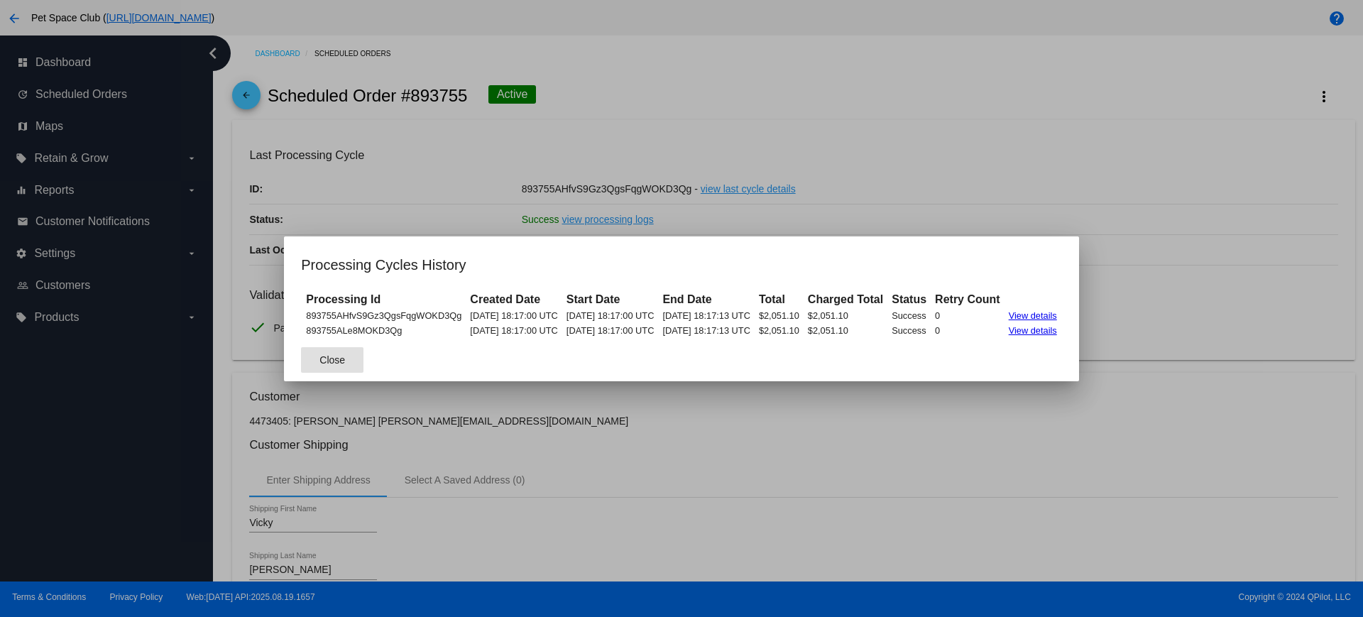
click at [320, 363] on button "Close" at bounding box center [332, 360] width 62 height 26
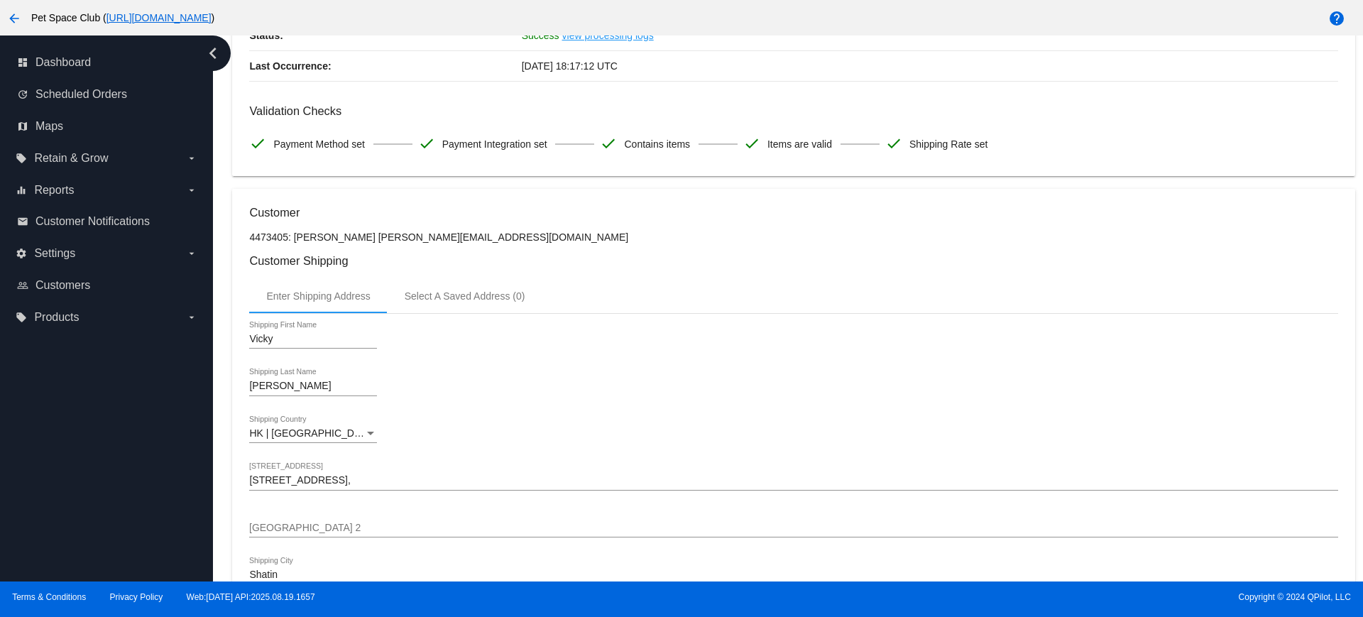
scroll to position [178, 0]
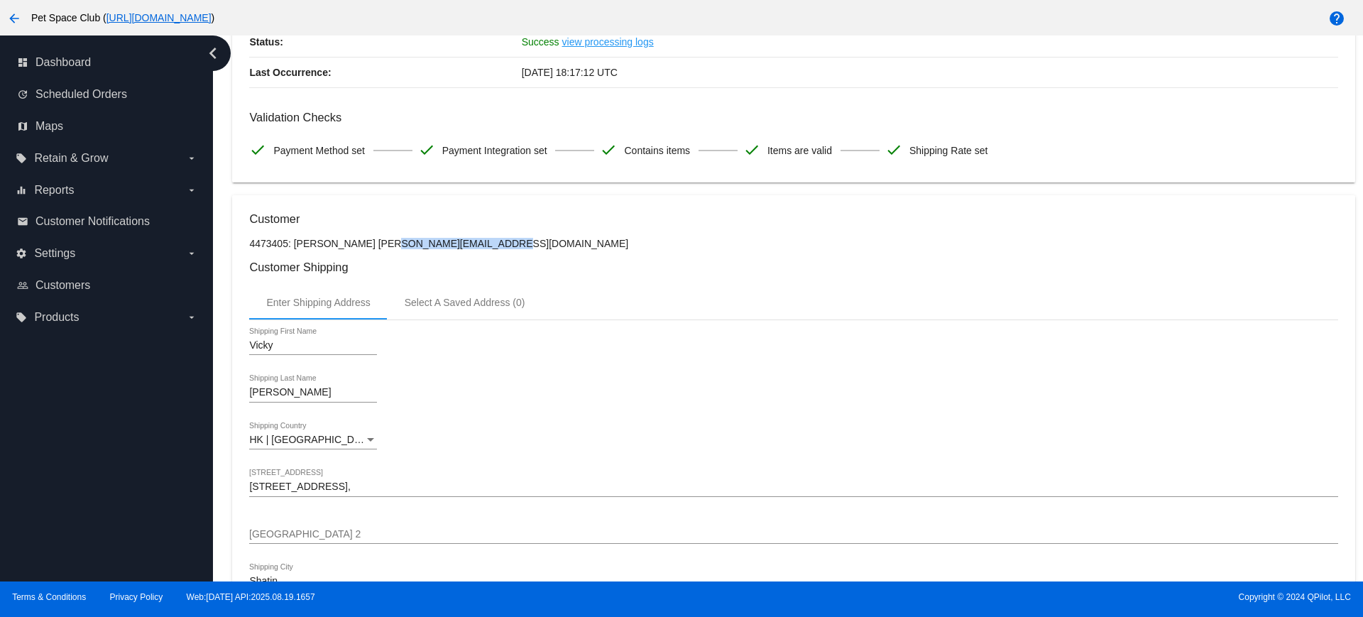
drag, startPoint x: 470, startPoint y: 246, endPoint x: 349, endPoint y: 248, distance: 120.7
click at [349, 248] on p "4473405: [PERSON_NAME] [PERSON_NAME][EMAIL_ADDRESS][DOMAIN_NAME]" at bounding box center [793, 243] width 1089 height 11
copy p "[EMAIL_ADDRESS][DOMAIN_NAME]"
click at [526, 246] on p "4473405: [PERSON_NAME] [PERSON_NAME][EMAIL_ADDRESS][DOMAIN_NAME]" at bounding box center [793, 243] width 1089 height 11
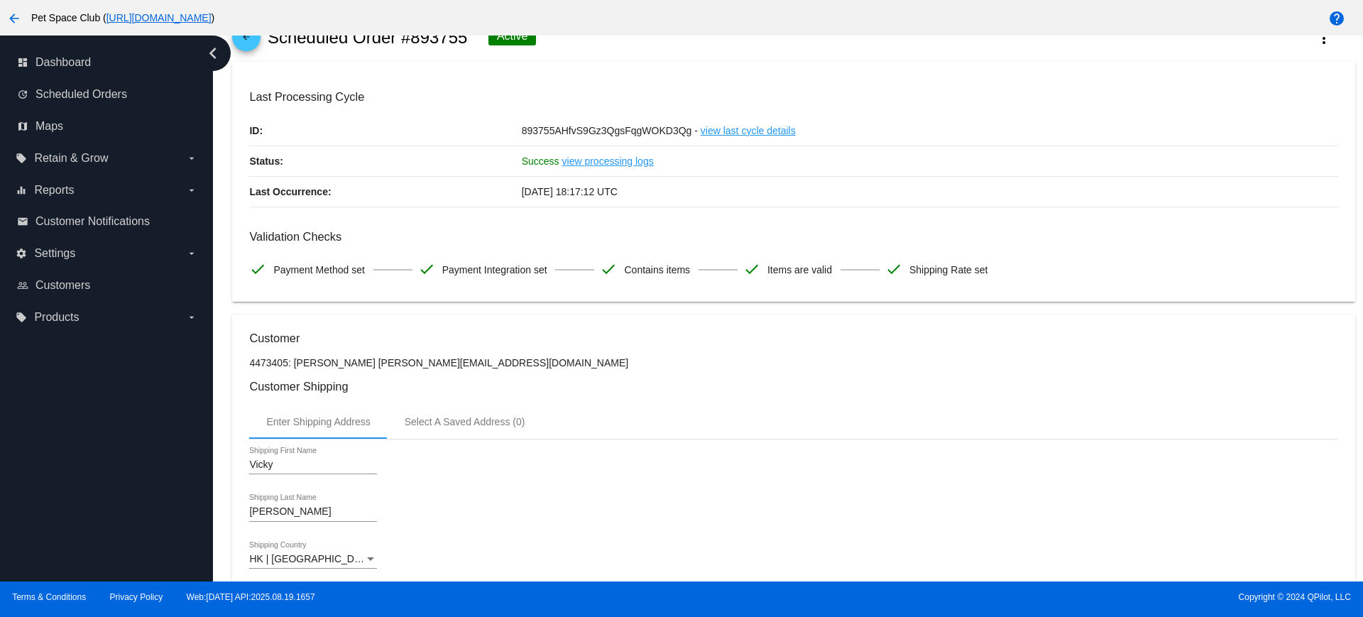
scroll to position [89, 0]
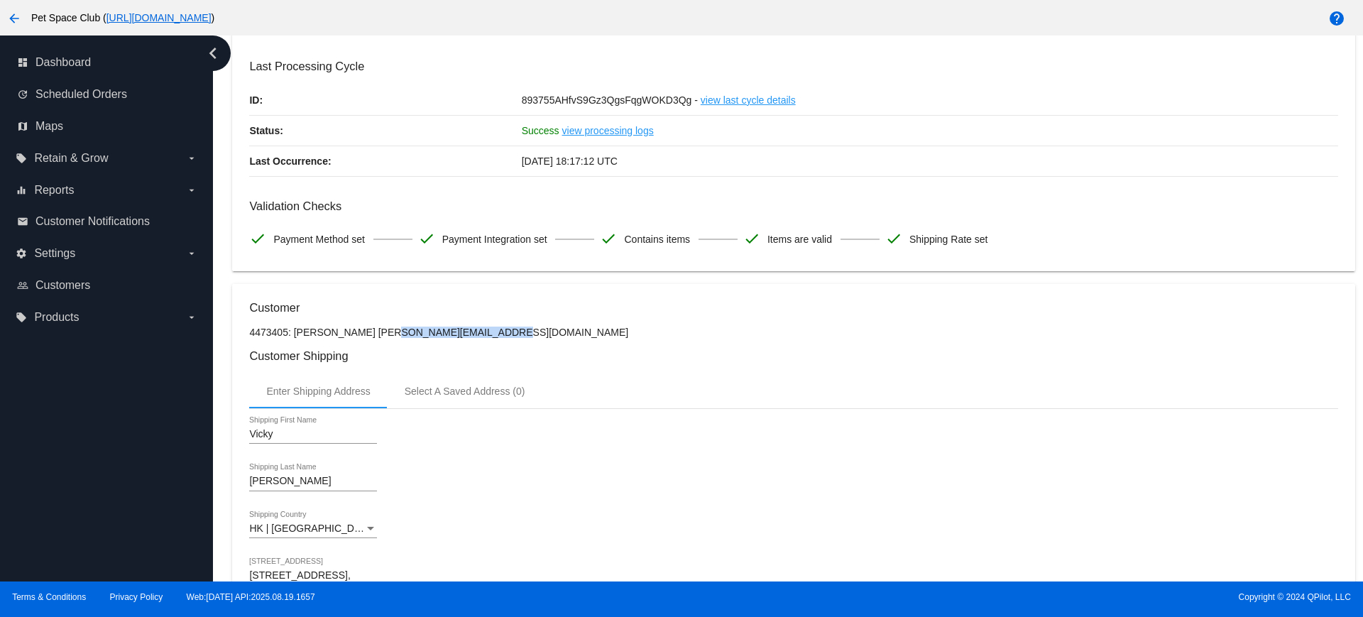
drag, startPoint x: 473, startPoint y: 334, endPoint x: 349, endPoint y: 335, distance: 123.6
click at [349, 335] on p "4473405: [PERSON_NAME] [PERSON_NAME][EMAIL_ADDRESS][DOMAIN_NAME]" at bounding box center [793, 332] width 1089 height 11
copy p "[EMAIL_ADDRESS][DOMAIN_NAME]"
click at [592, 327] on p "4473405: [PERSON_NAME] [PERSON_NAME][EMAIL_ADDRESS][DOMAIN_NAME]" at bounding box center [793, 332] width 1089 height 11
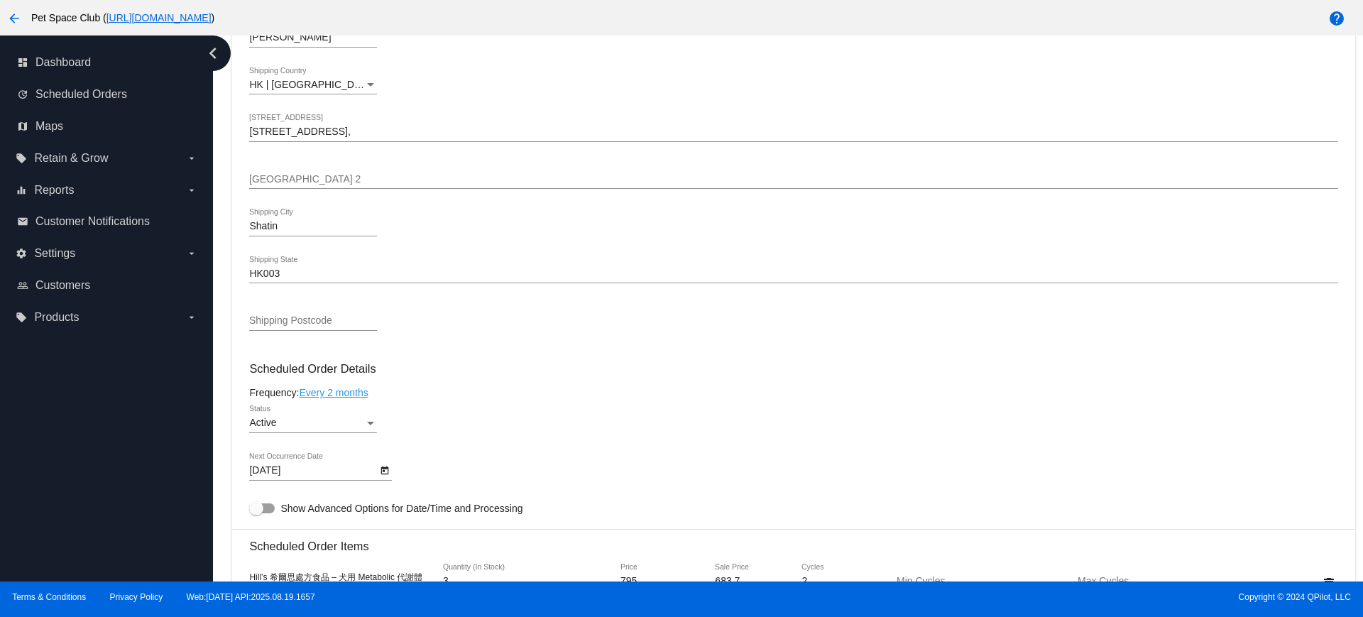
scroll to position [621, 0]
